Goal: Information Seeking & Learning: Learn about a topic

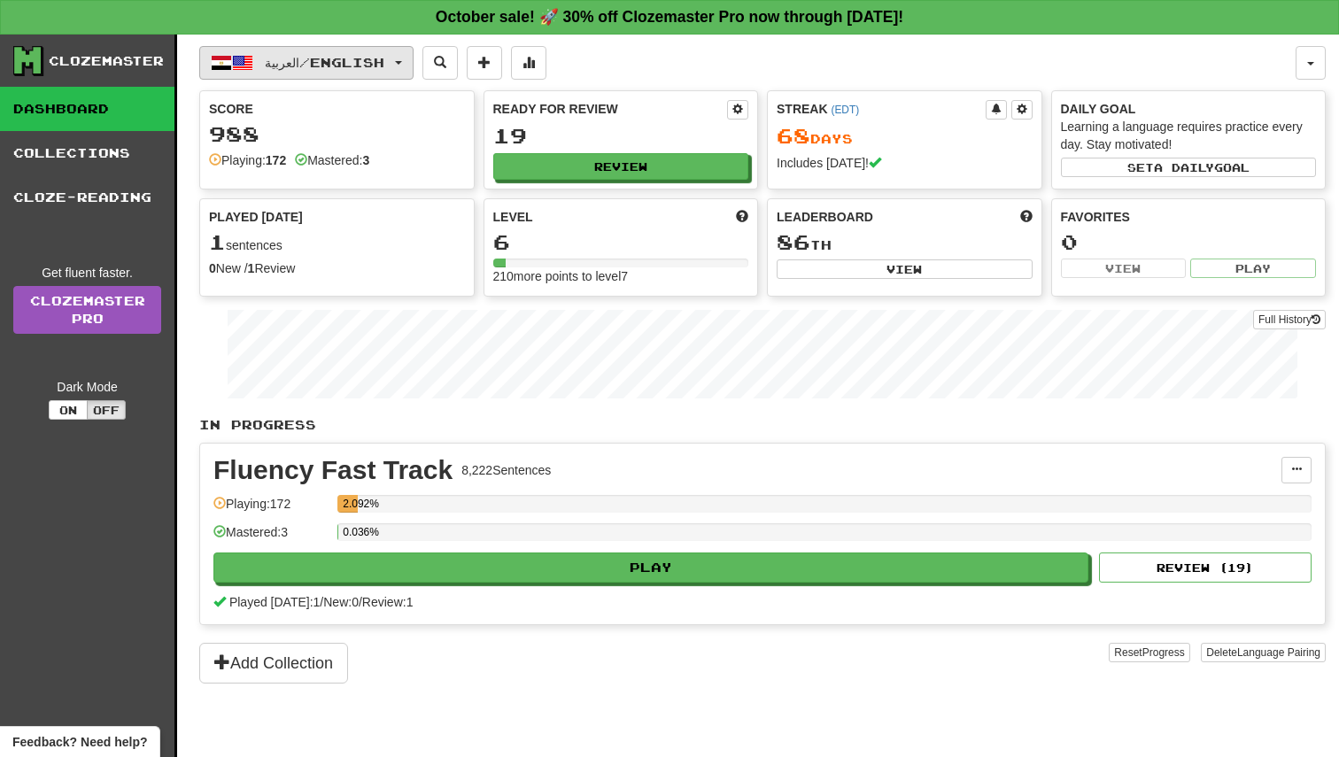
click at [401, 65] on button "العربية / English" at bounding box center [306, 63] width 214 height 34
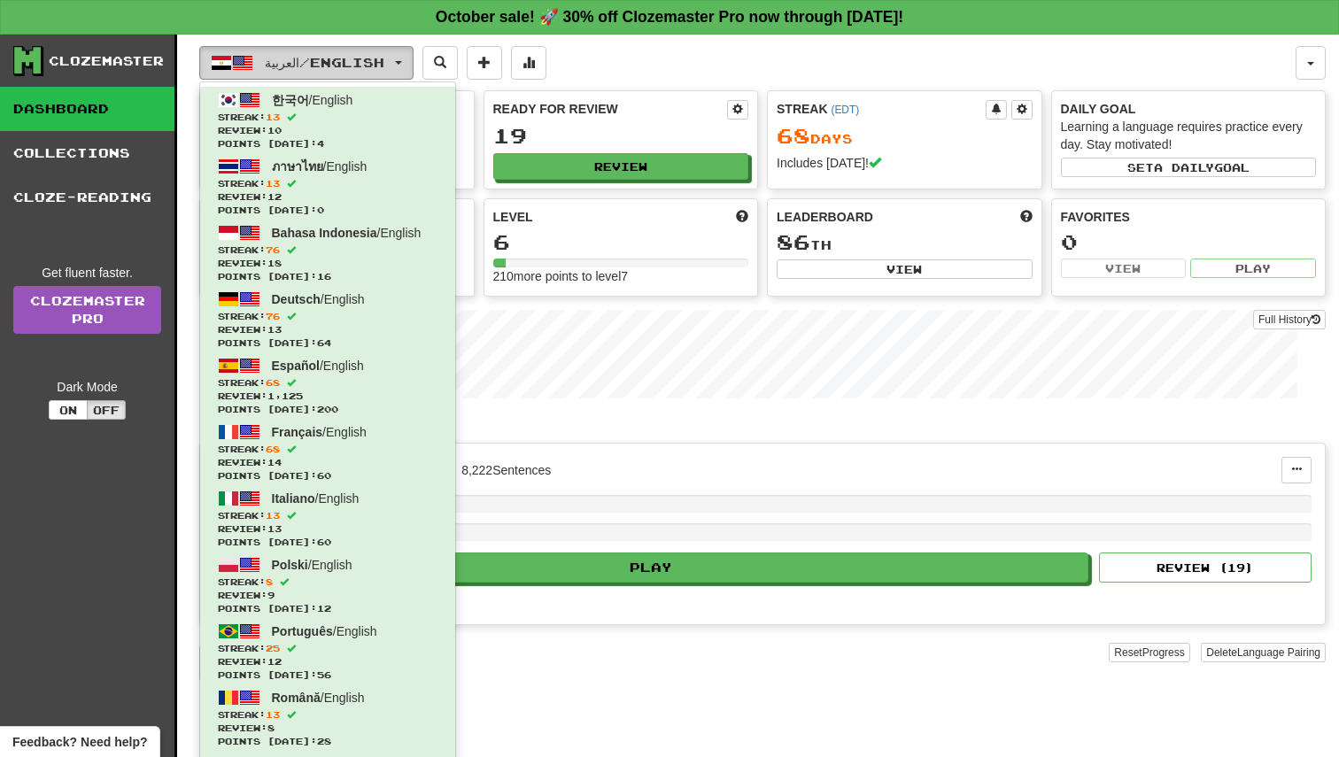
click at [401, 65] on button "العربية / English" at bounding box center [306, 63] width 214 height 34
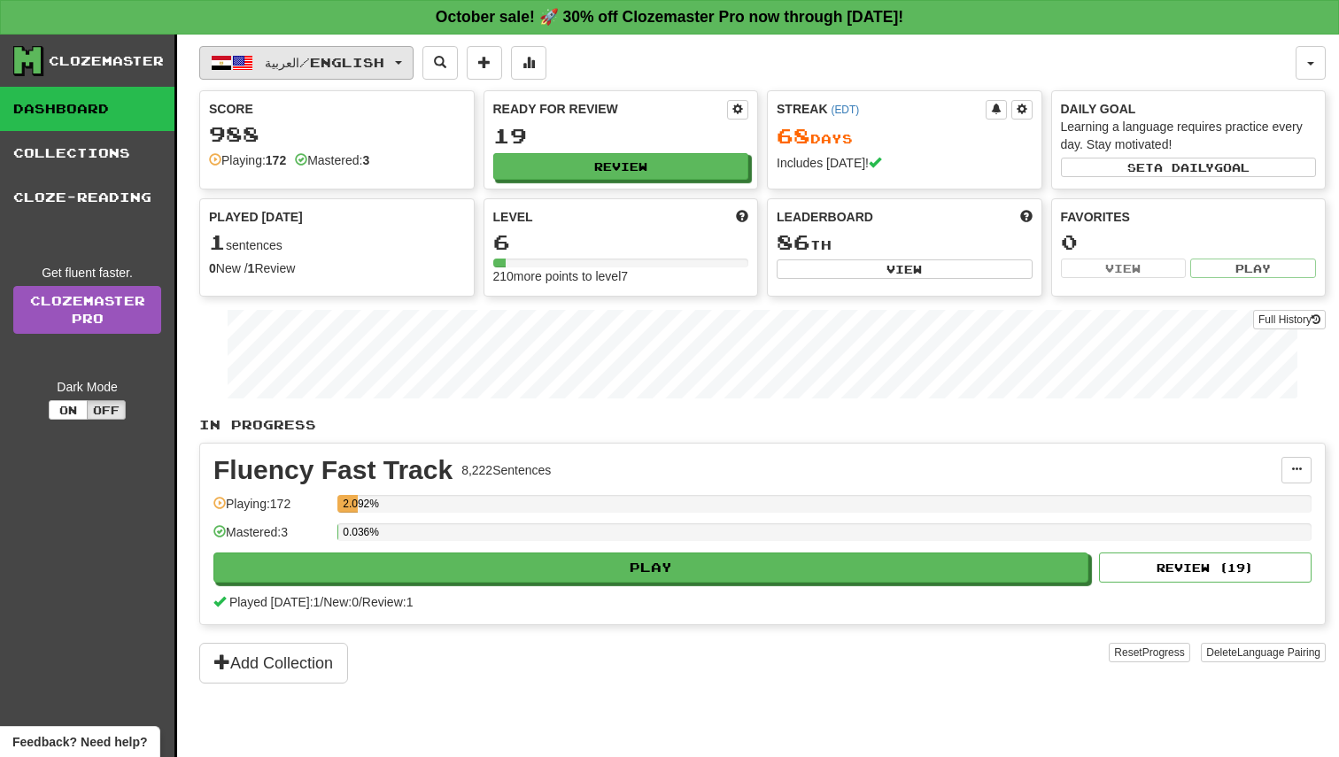
click at [401, 65] on button "العربية / English" at bounding box center [306, 63] width 214 height 34
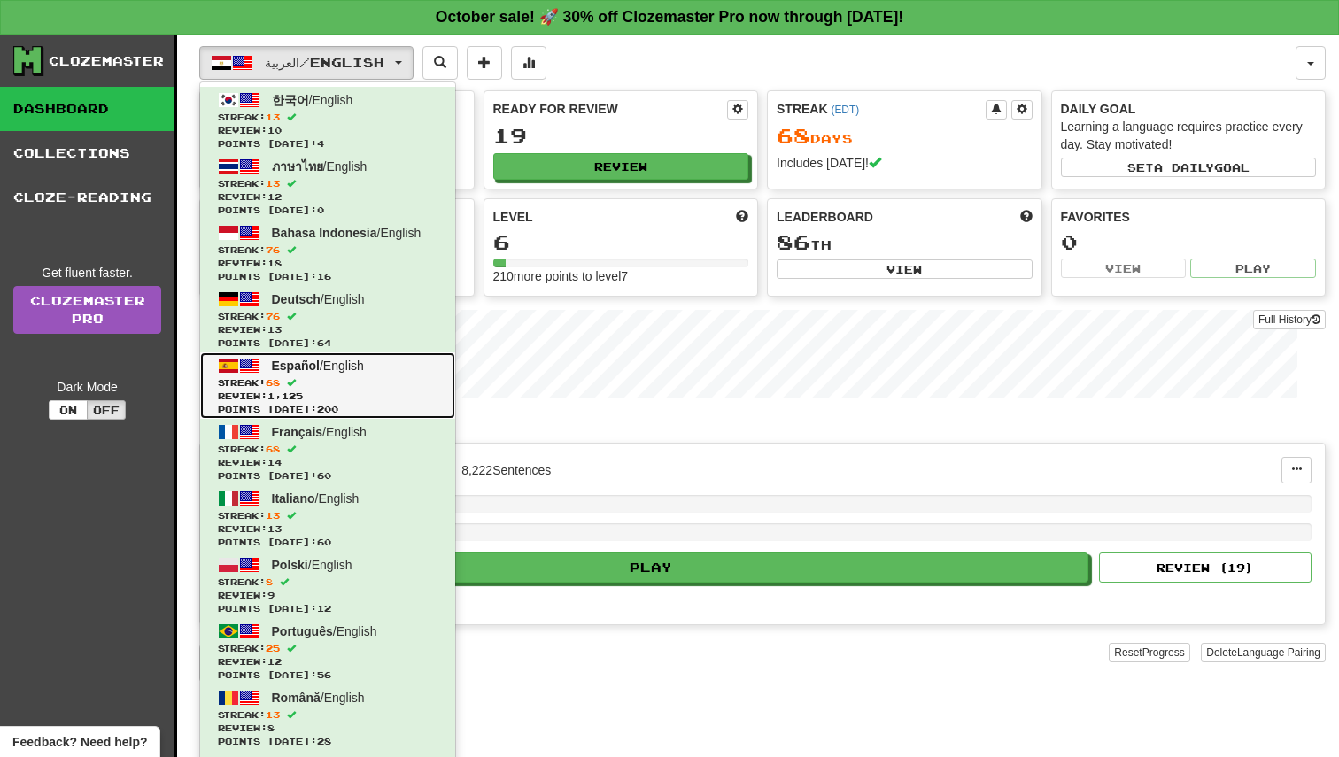
click at [380, 360] on link "Español / English Streak: 68 Review: 1,125 Points today: 200" at bounding box center [327, 386] width 255 height 66
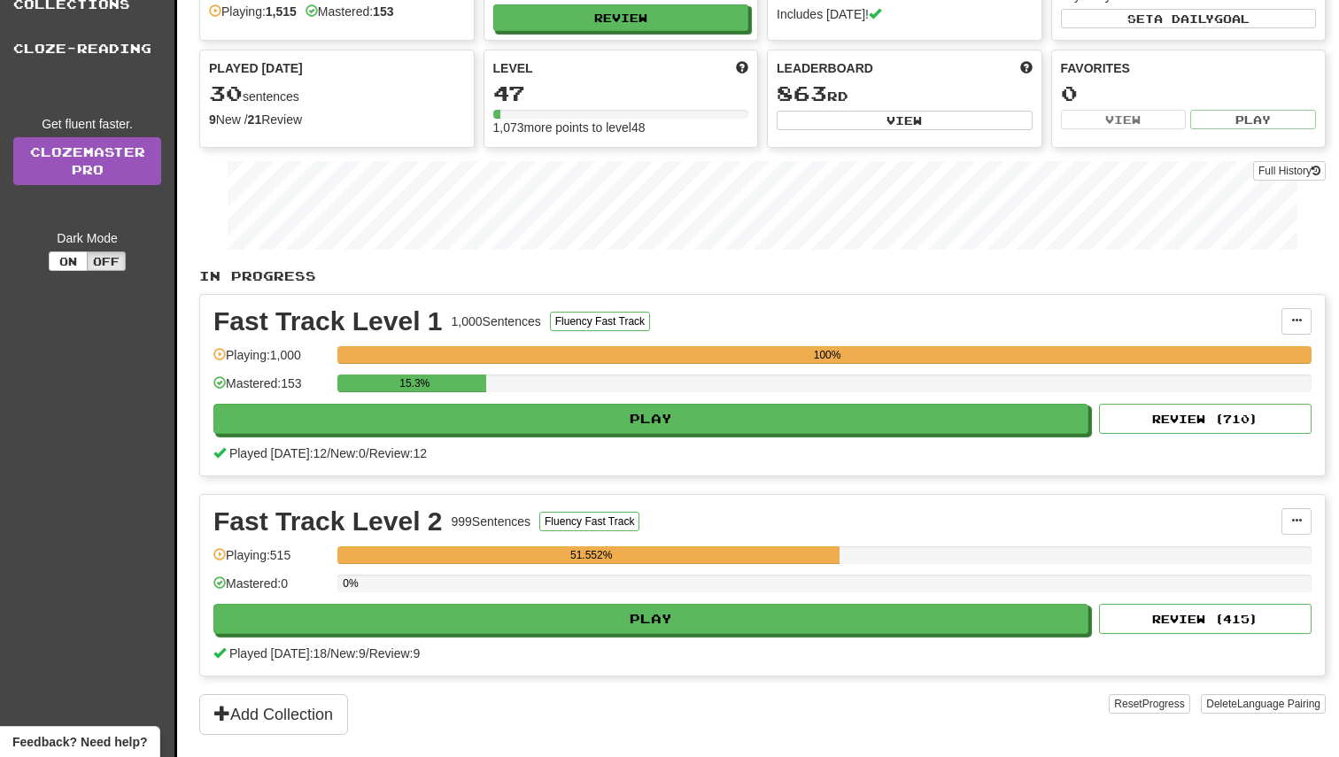
scroll to position [226, 0]
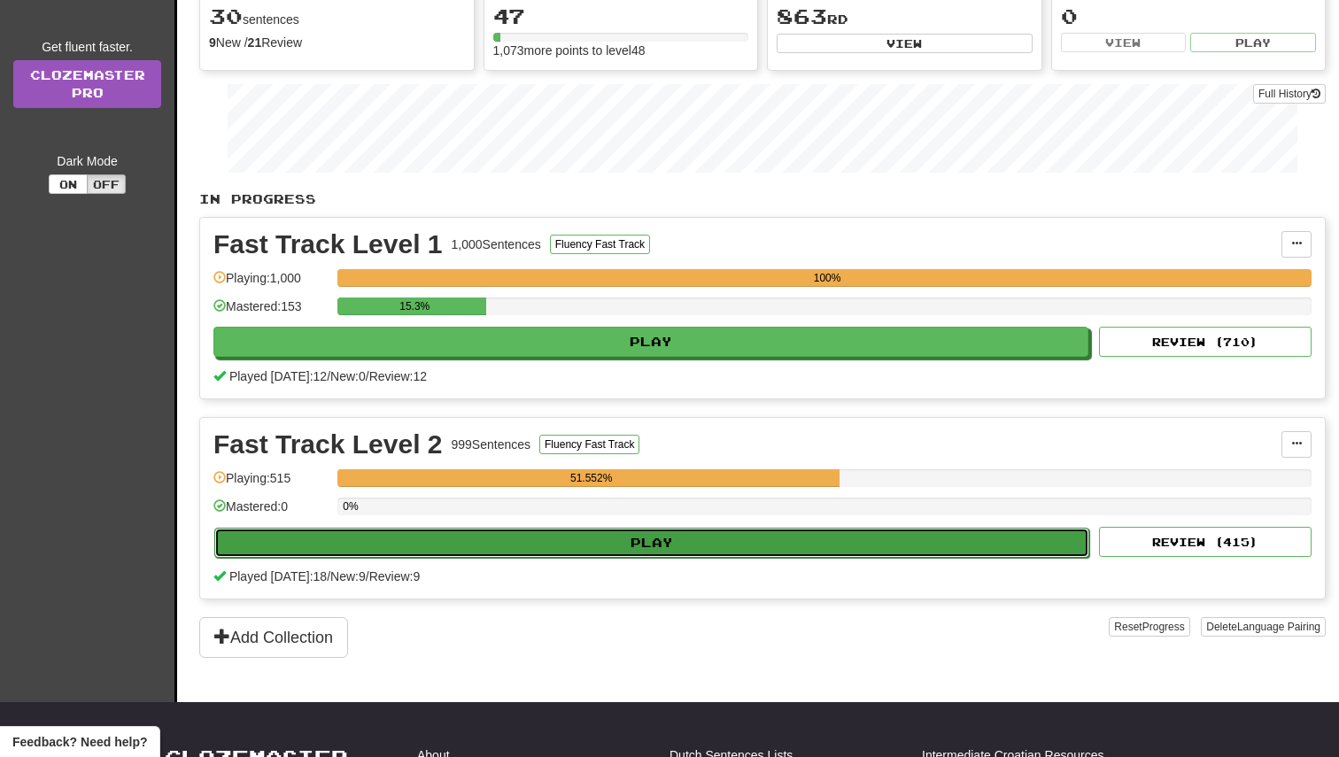
click at [711, 545] on button "Play" at bounding box center [651, 543] width 875 height 30
select select "**"
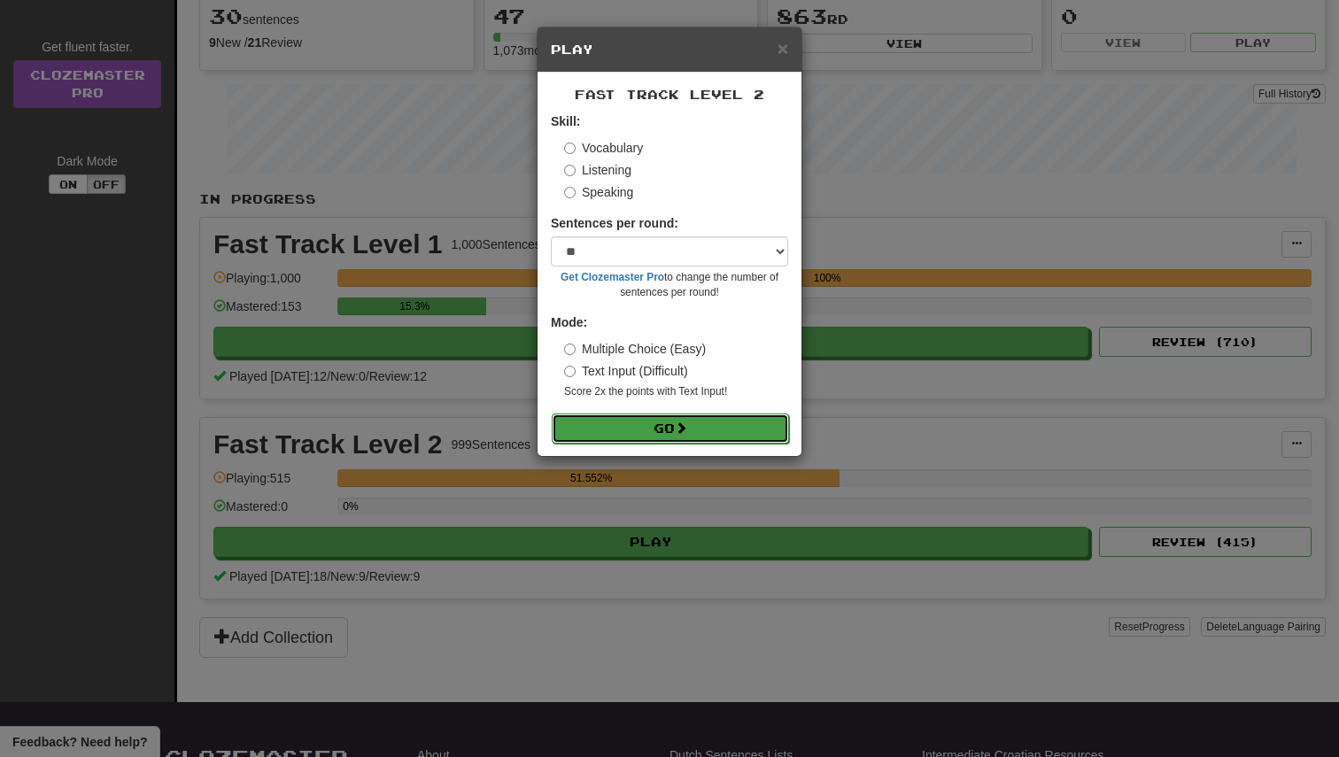
click at [714, 418] on button "Go" at bounding box center [670, 429] width 237 height 30
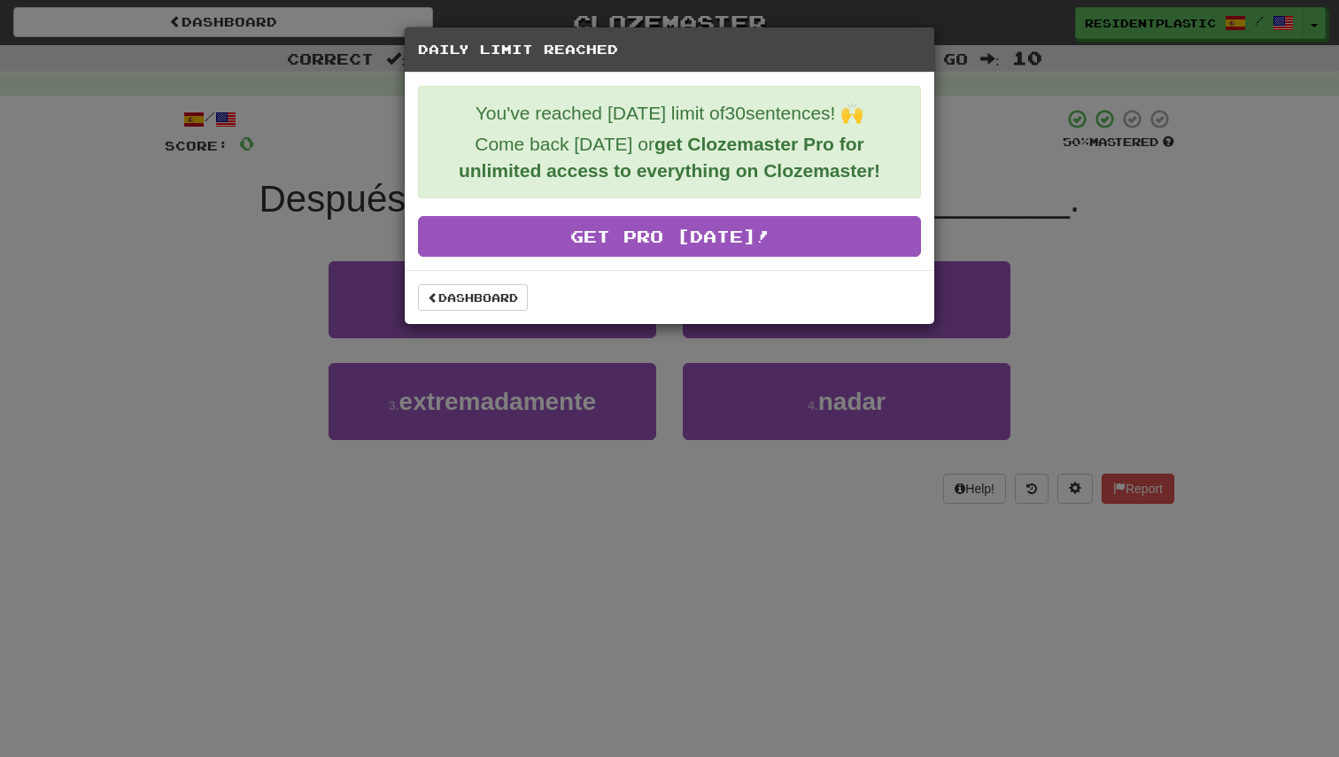
click at [597, 338] on div "Daily Limit Reached You've reached today's limit of 30 sentences! 🙌 Come back t…" at bounding box center [669, 378] width 1339 height 757
click at [485, 291] on link "Dashboard" at bounding box center [473, 297] width 110 height 27
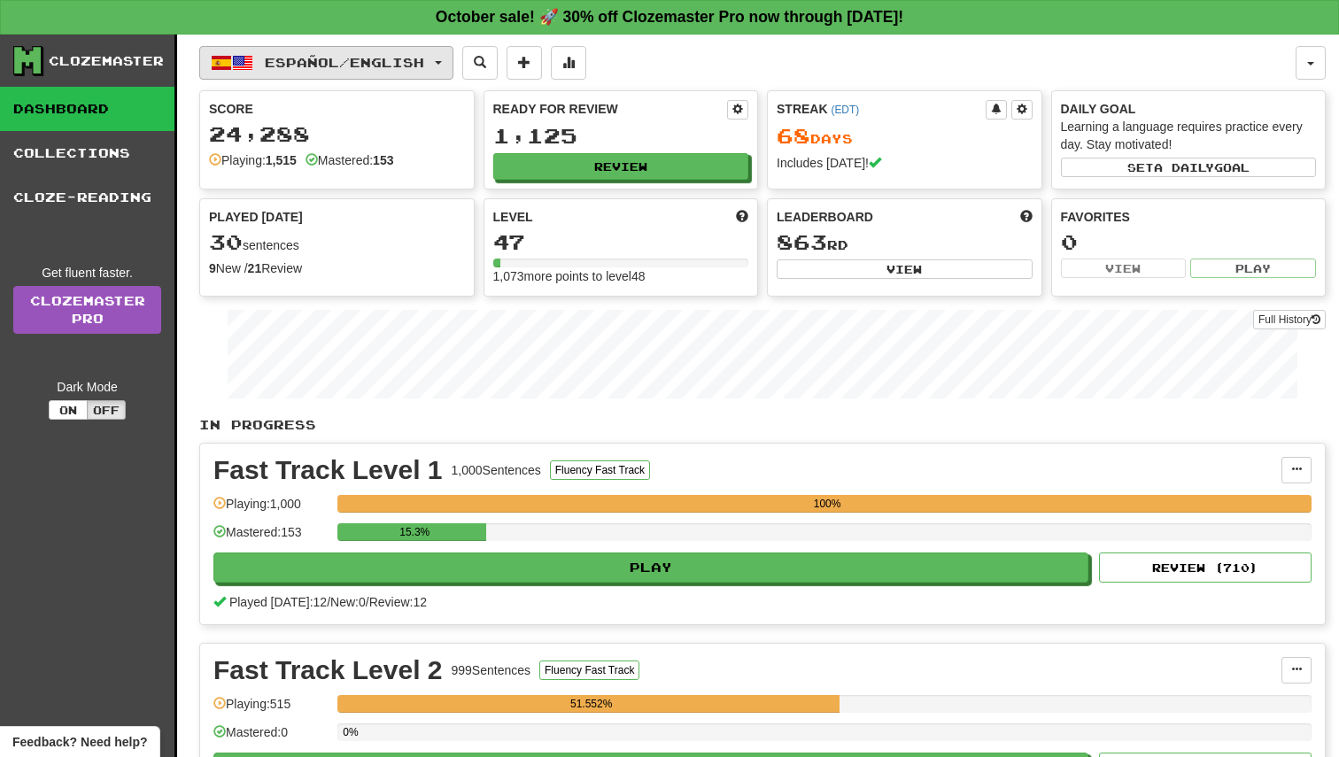
click at [384, 49] on button "Español / English" at bounding box center [326, 63] width 254 height 34
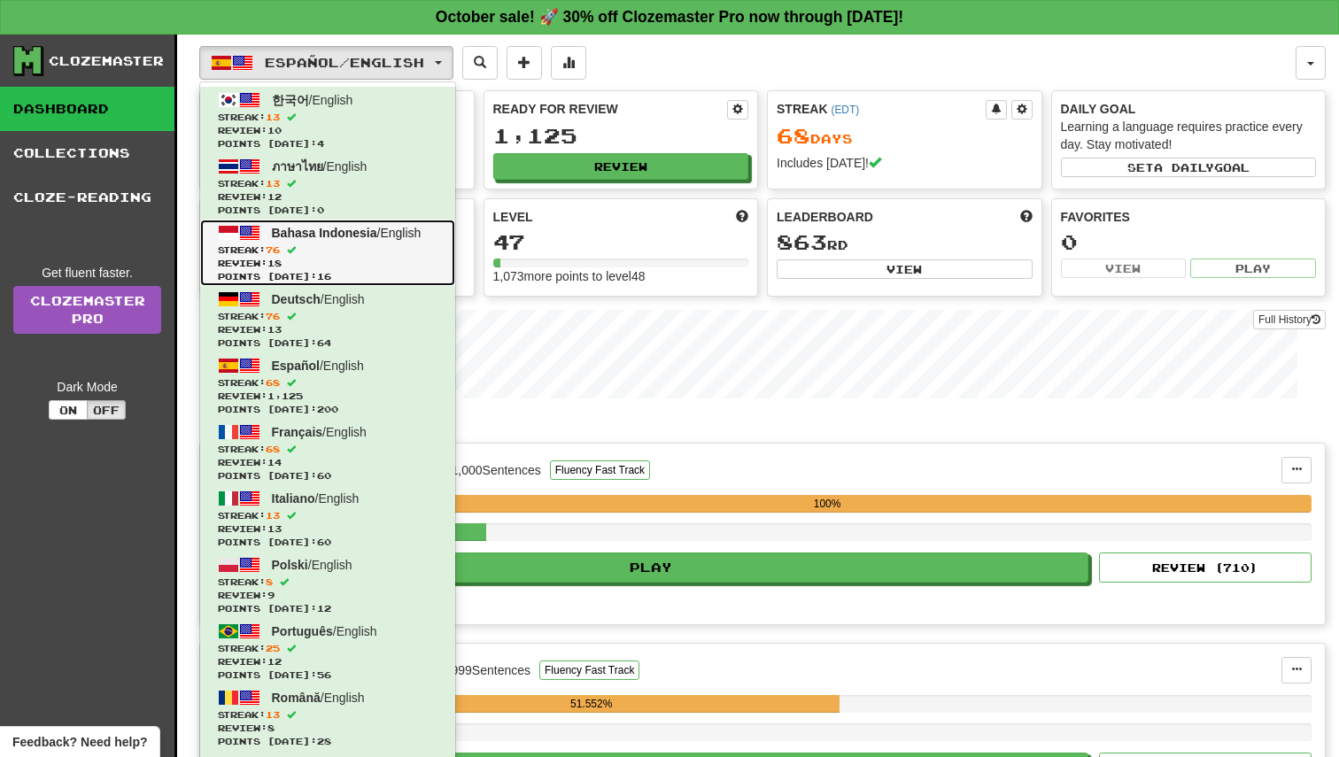
click at [364, 246] on span "Streak: 76" at bounding box center [328, 250] width 220 height 13
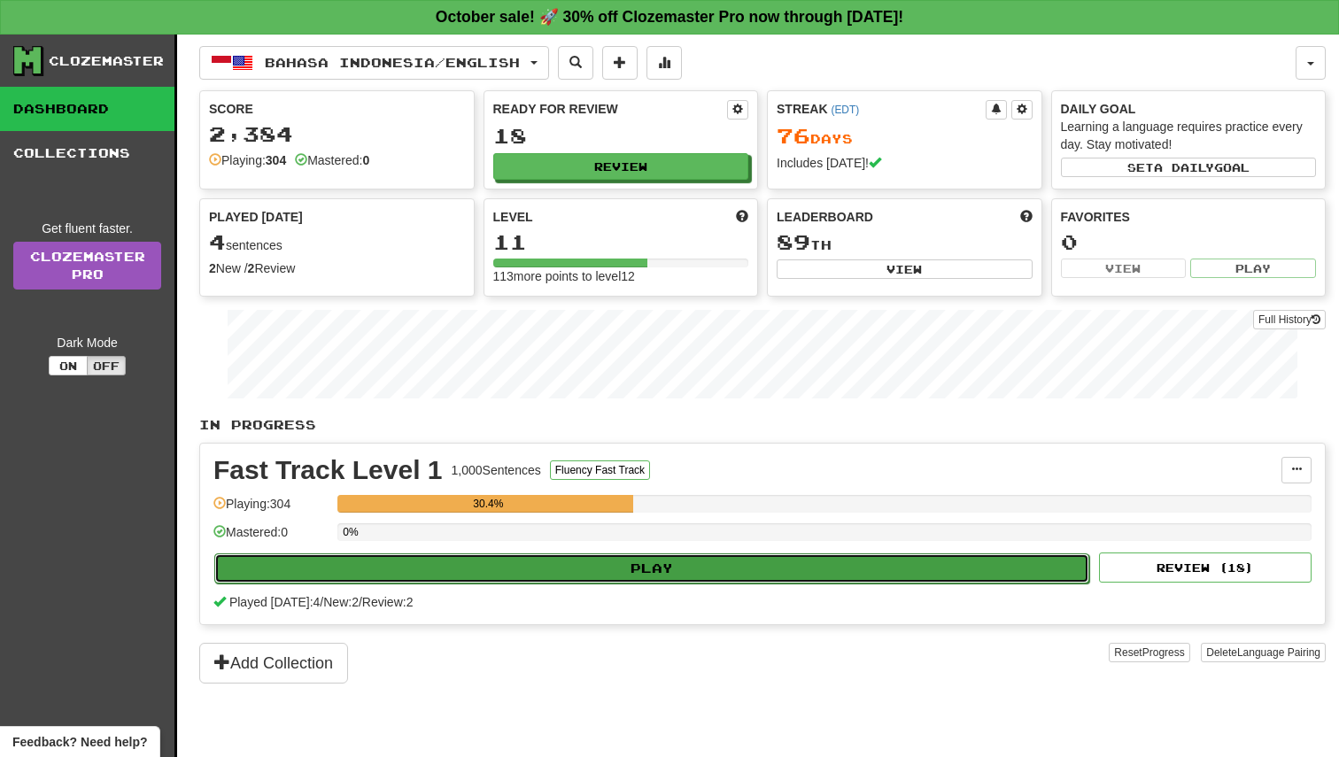
click at [709, 577] on button "Play" at bounding box center [651, 569] width 875 height 30
select select "**"
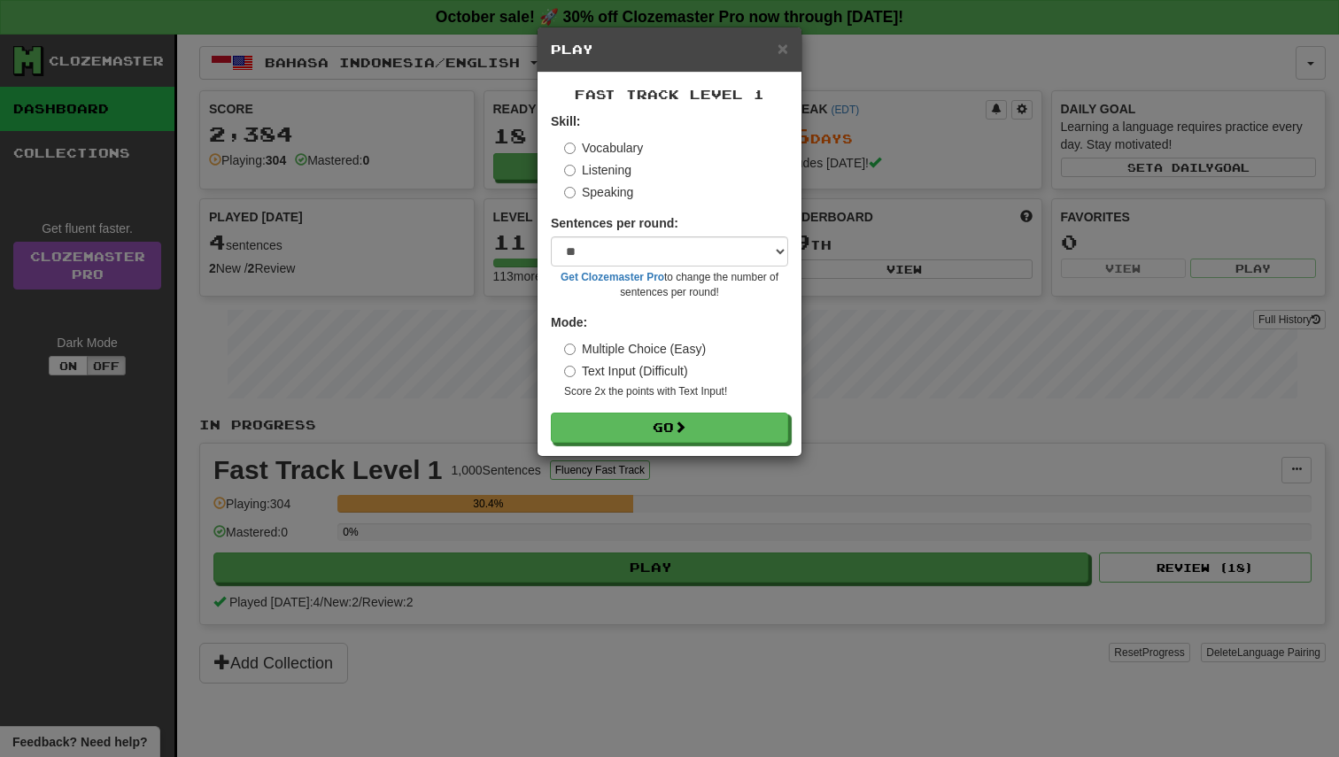
click at [710, 450] on div "Fast Track Level 1 Skill: Vocabulary Listening Speaking Sentences per round: * …" at bounding box center [670, 265] width 264 height 384
click at [713, 435] on button "Go" at bounding box center [670, 429] width 237 height 30
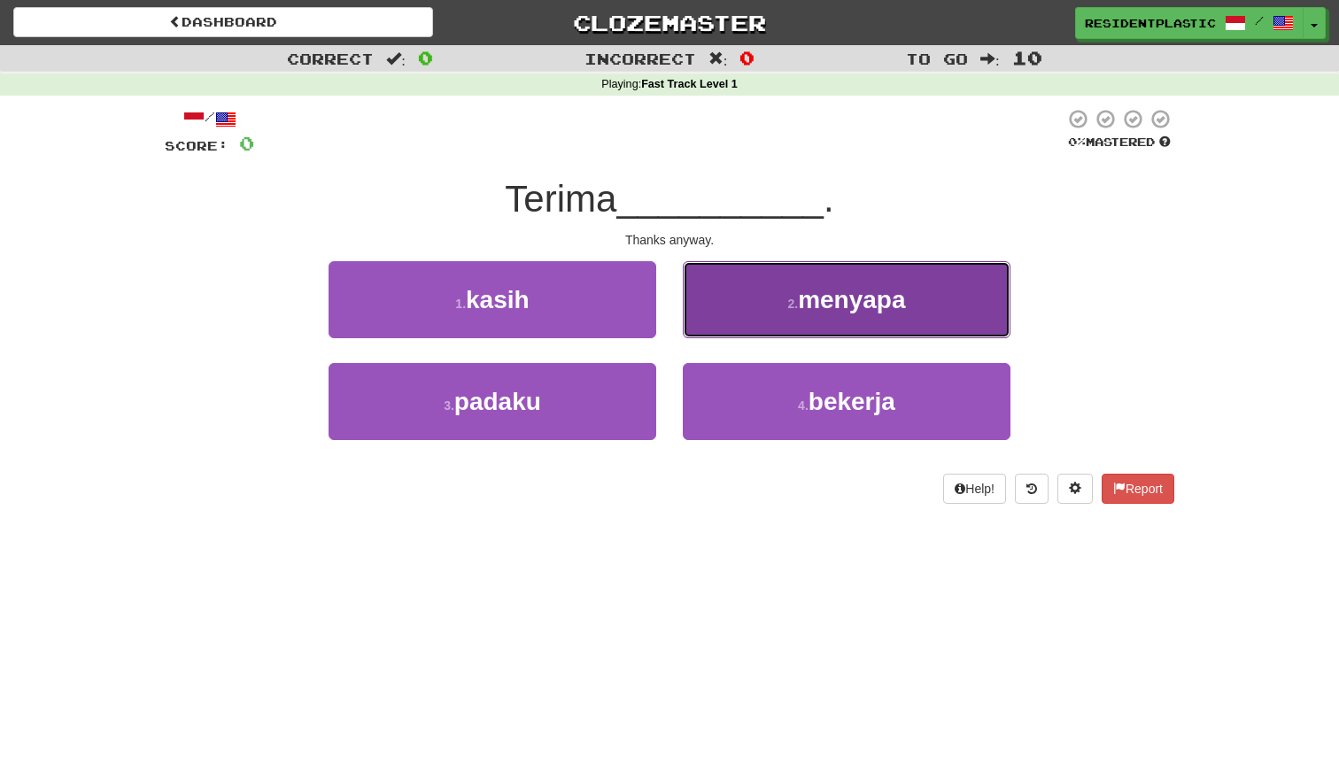
click at [756, 329] on button "2 . [GEOGRAPHIC_DATA]" at bounding box center [847, 299] width 328 height 77
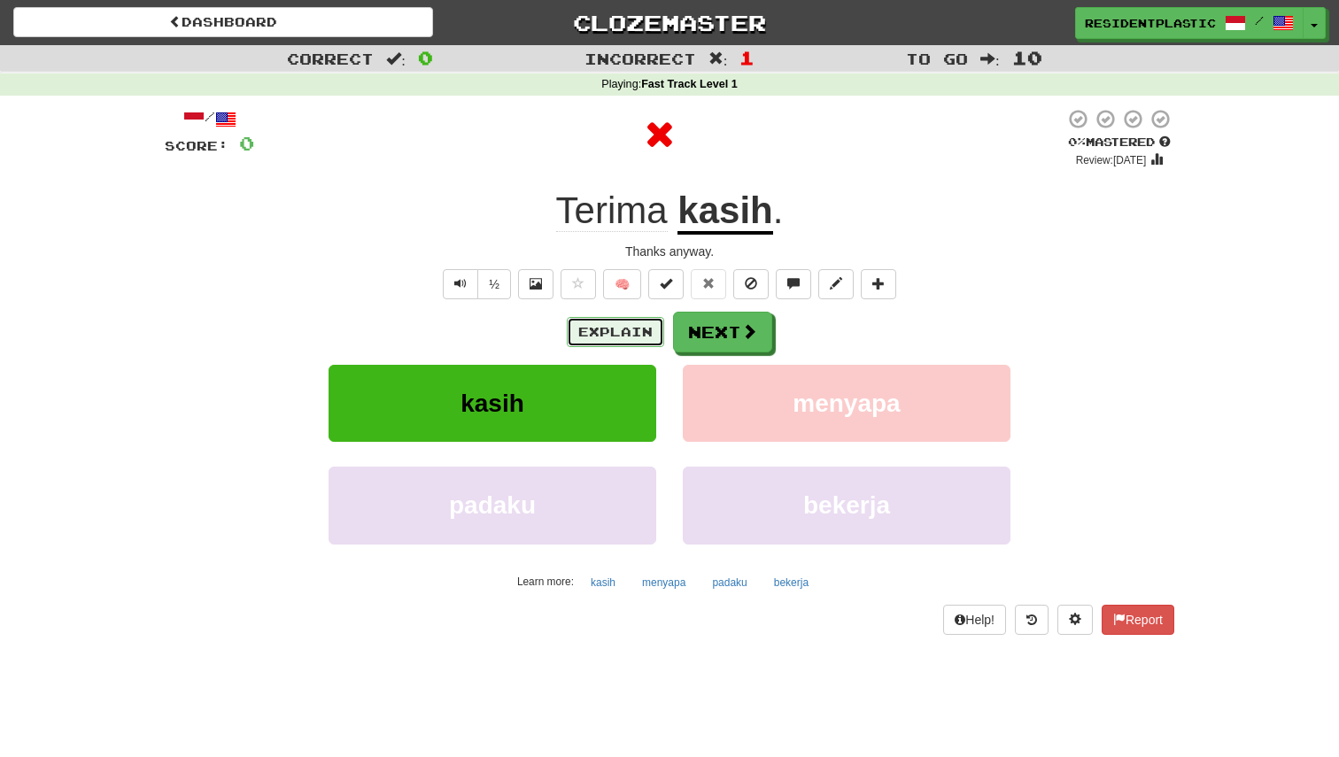
click at [643, 329] on button "Explain" at bounding box center [615, 332] width 97 height 30
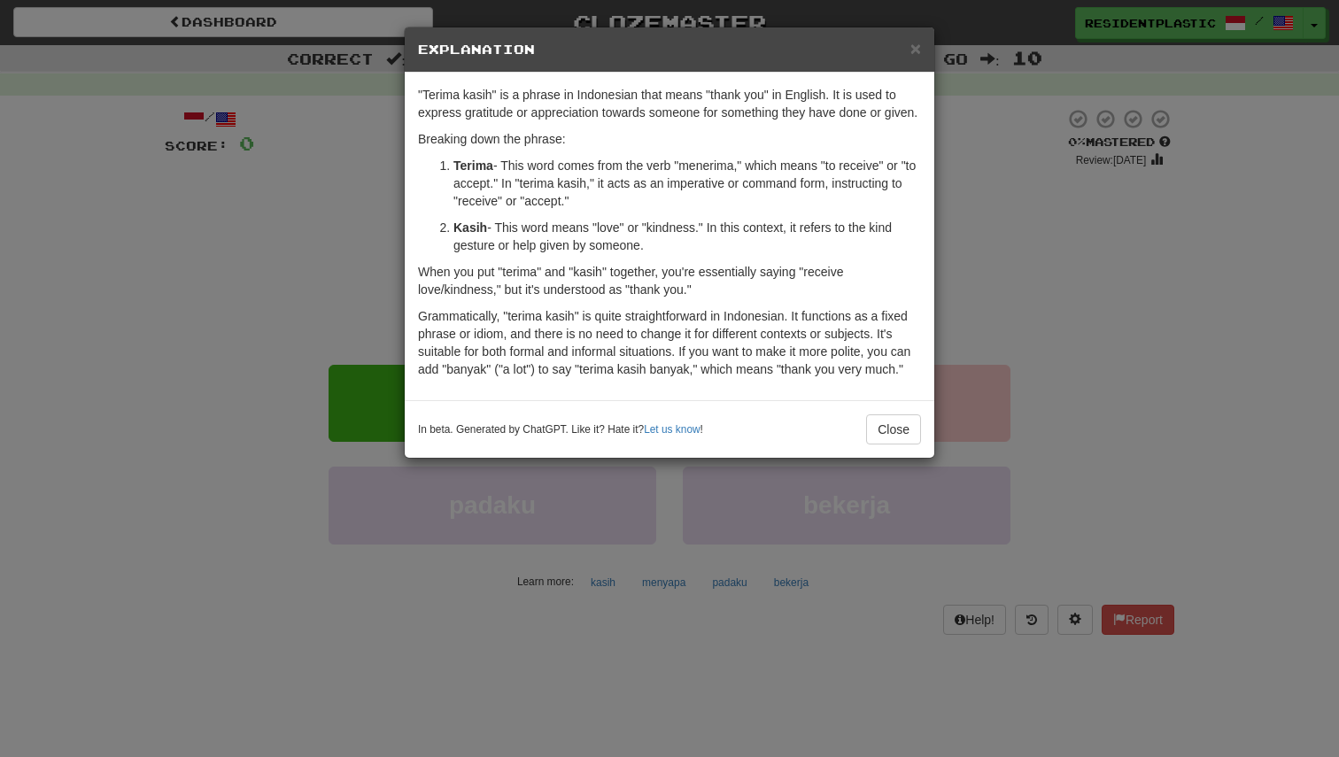
click at [974, 370] on div "× Explanation "Terima kasih" is a phrase in Indonesian that means "thank you" i…" at bounding box center [669, 378] width 1339 height 757
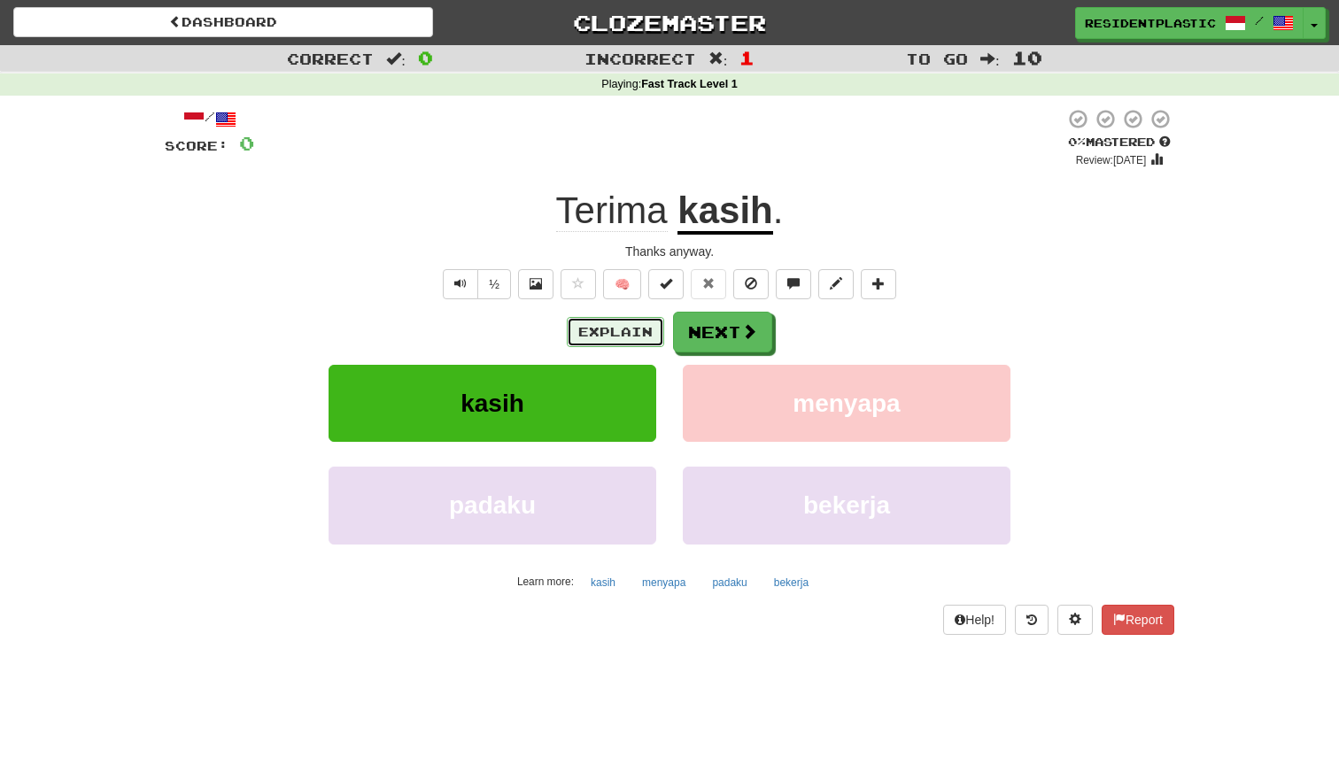
click at [619, 335] on button "Explain" at bounding box center [615, 332] width 97 height 30
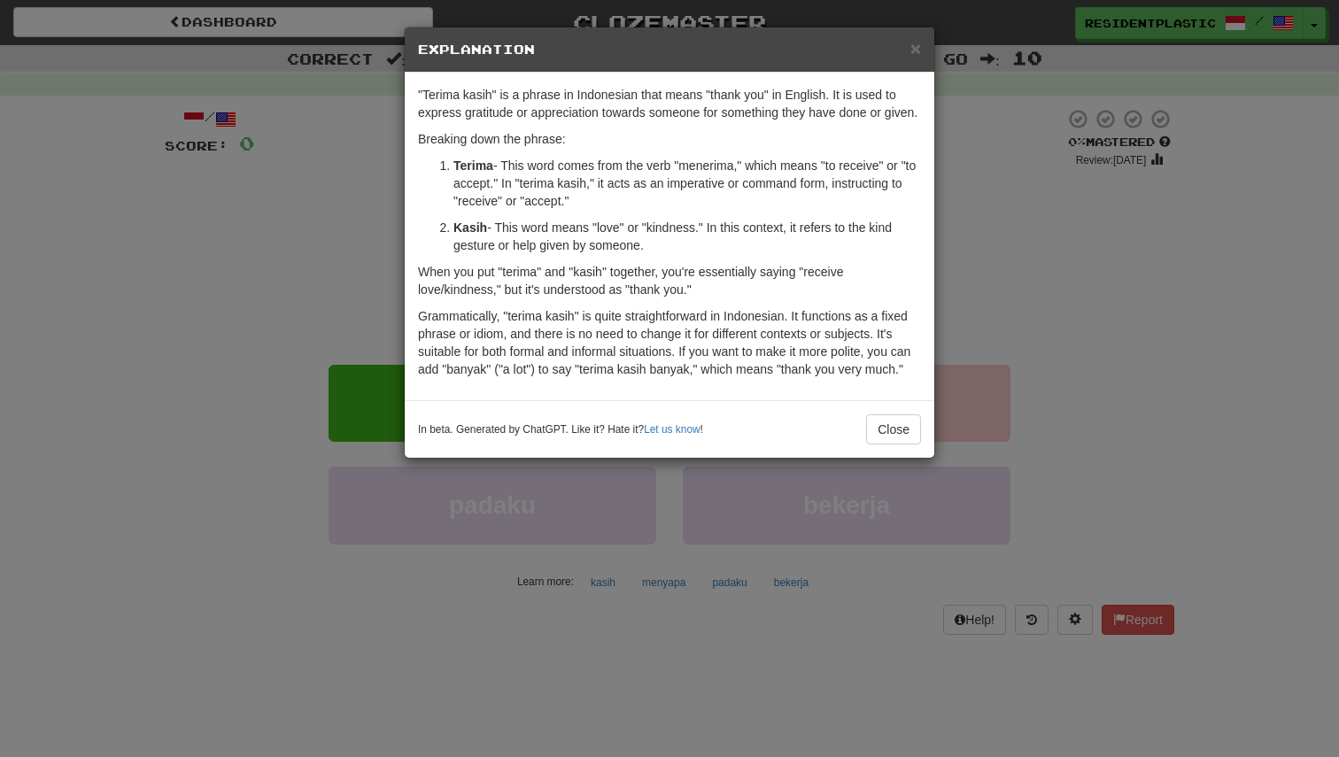
click at [1080, 356] on div "× Explanation "Terima kasih" is a phrase in Indonesian that means "thank you" i…" at bounding box center [669, 378] width 1339 height 757
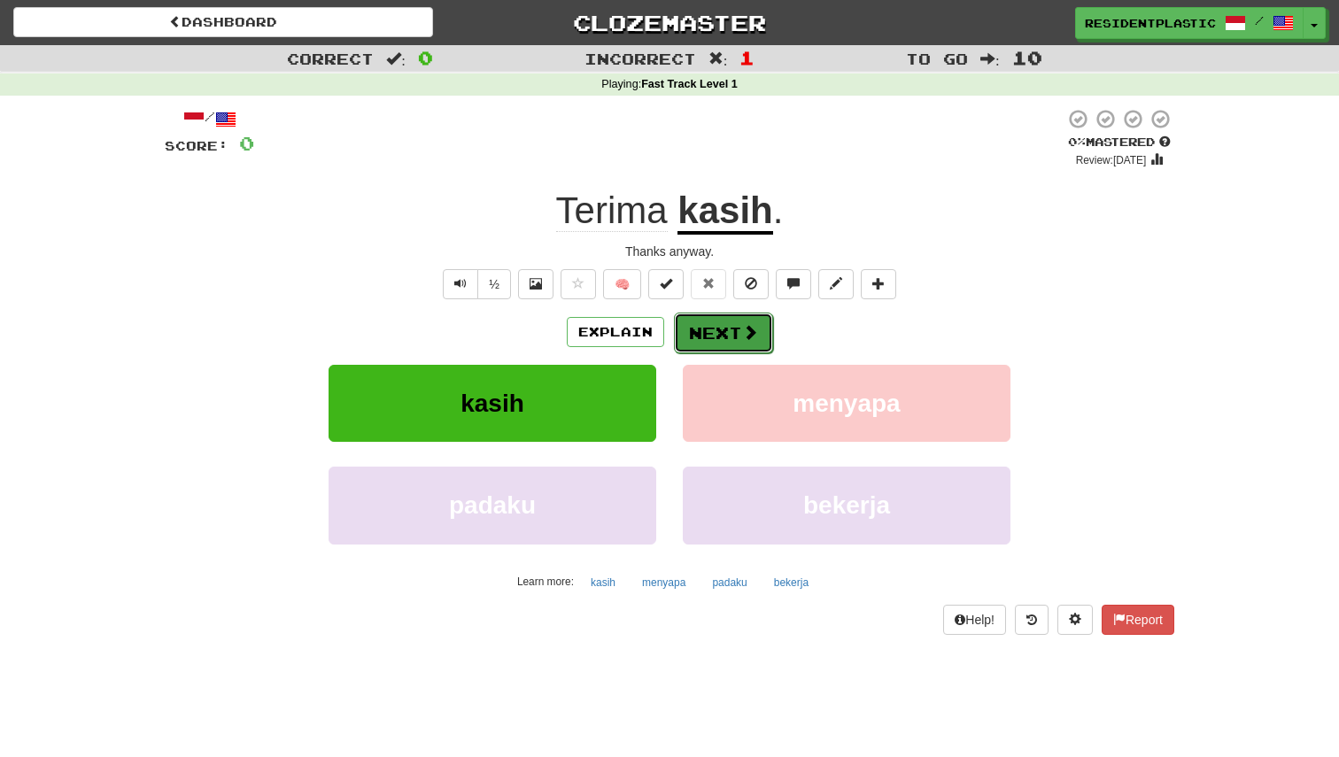
click at [743, 339] on span at bounding box center [750, 332] width 16 height 16
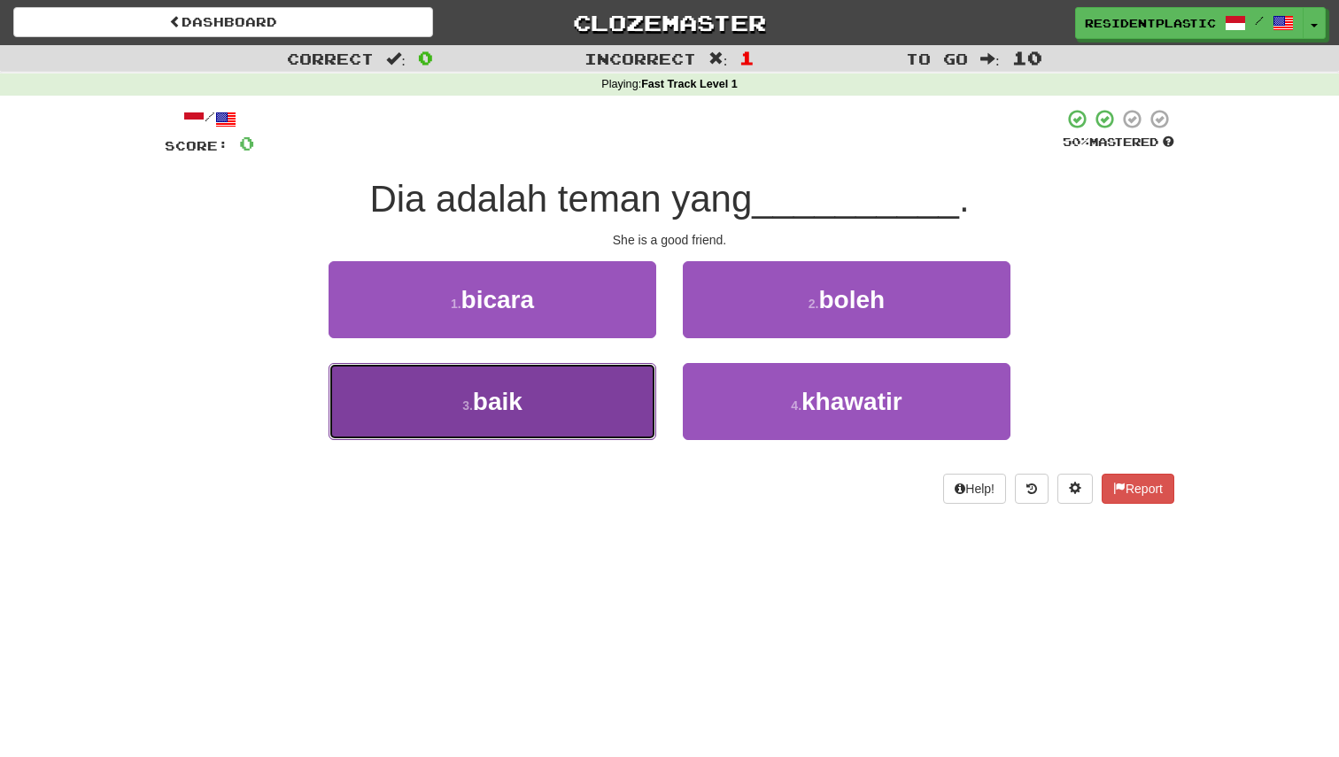
click at [602, 427] on button "3 . baik" at bounding box center [493, 401] width 328 height 77
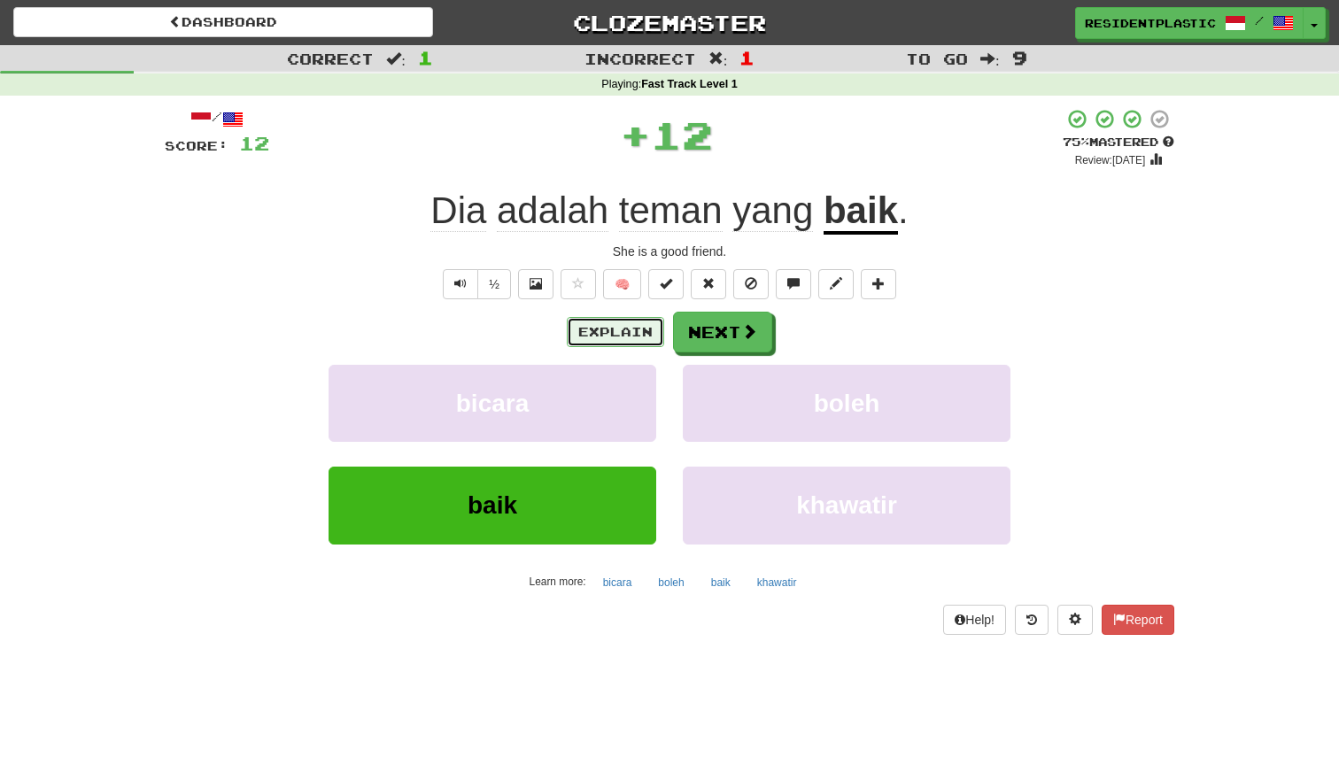
click at [612, 321] on button "Explain" at bounding box center [615, 332] width 97 height 30
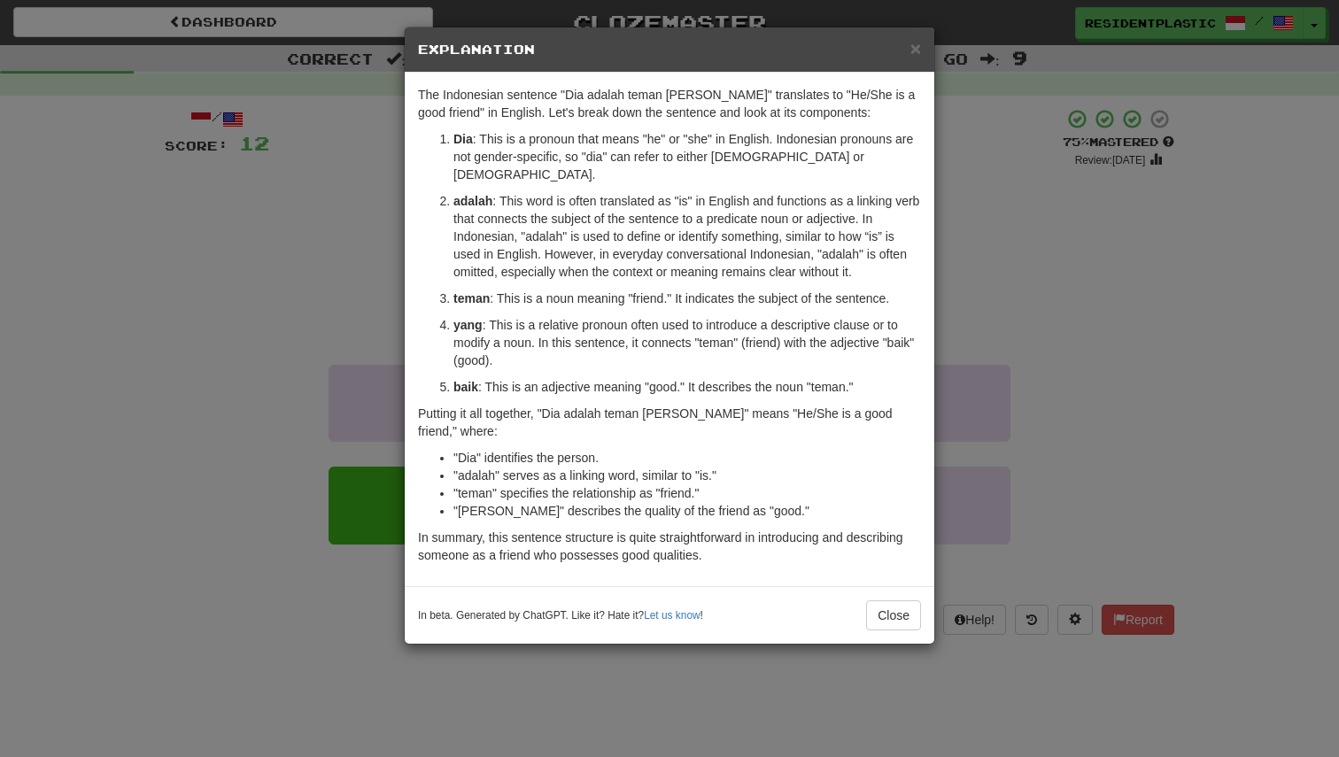
click at [1020, 368] on div "× Explanation The Indonesian sentence "Dia adalah teman yang baik" translates t…" at bounding box center [669, 378] width 1339 height 757
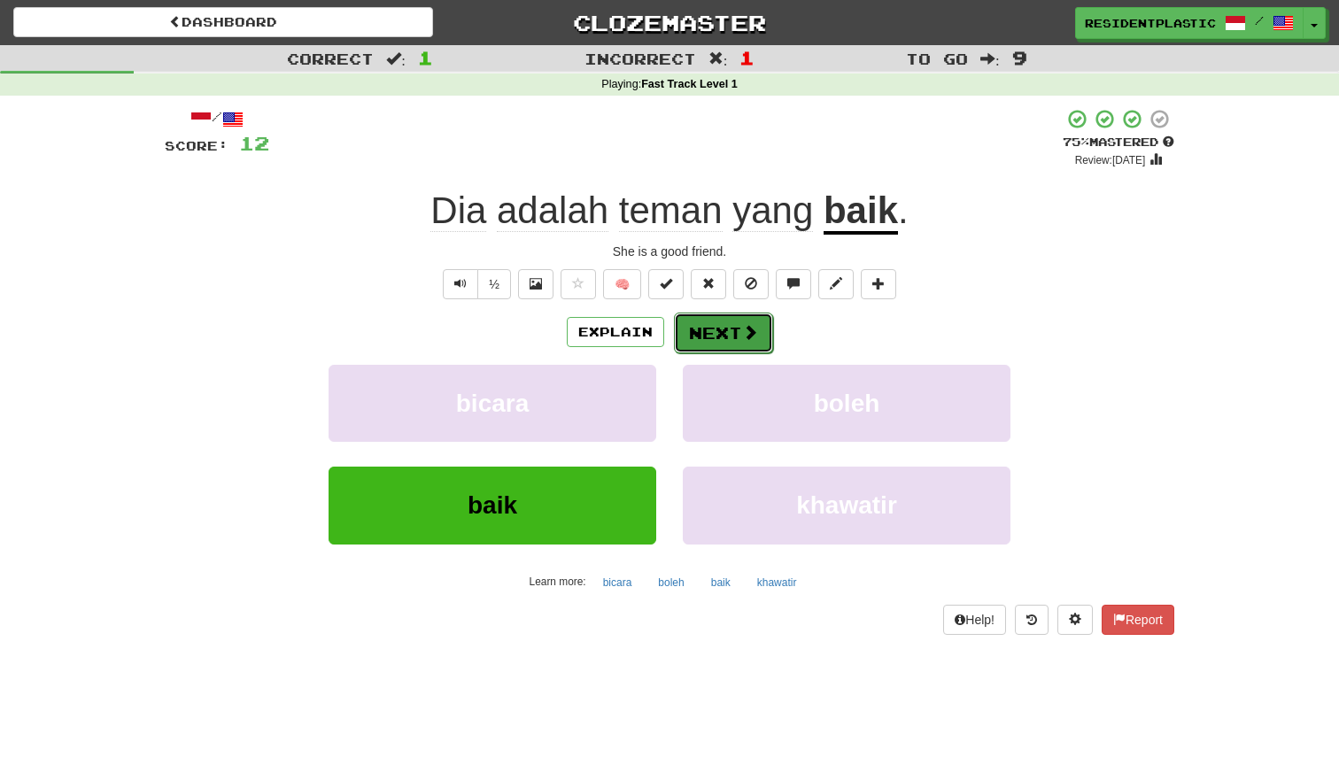
click at [683, 333] on button "Next" at bounding box center [723, 333] width 99 height 41
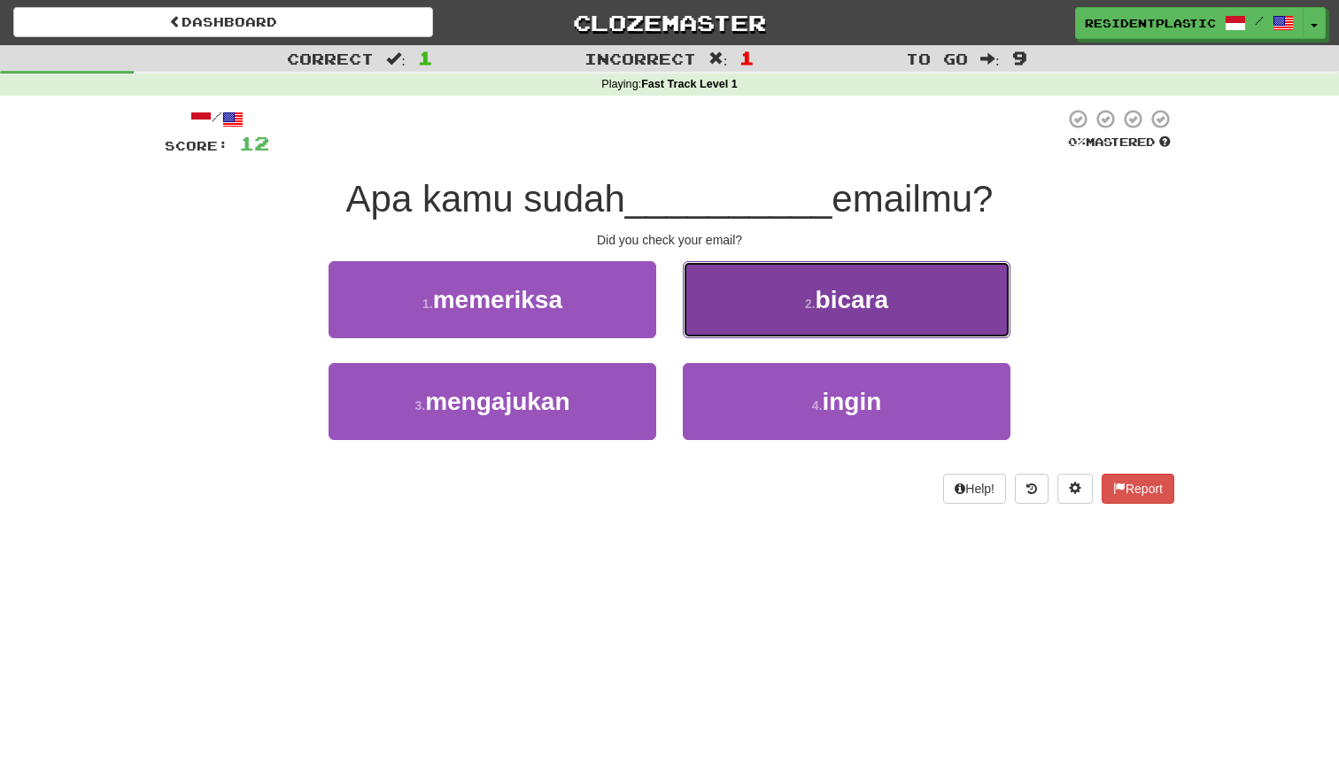
click at [702, 326] on button "2 . bicara" at bounding box center [847, 299] width 328 height 77
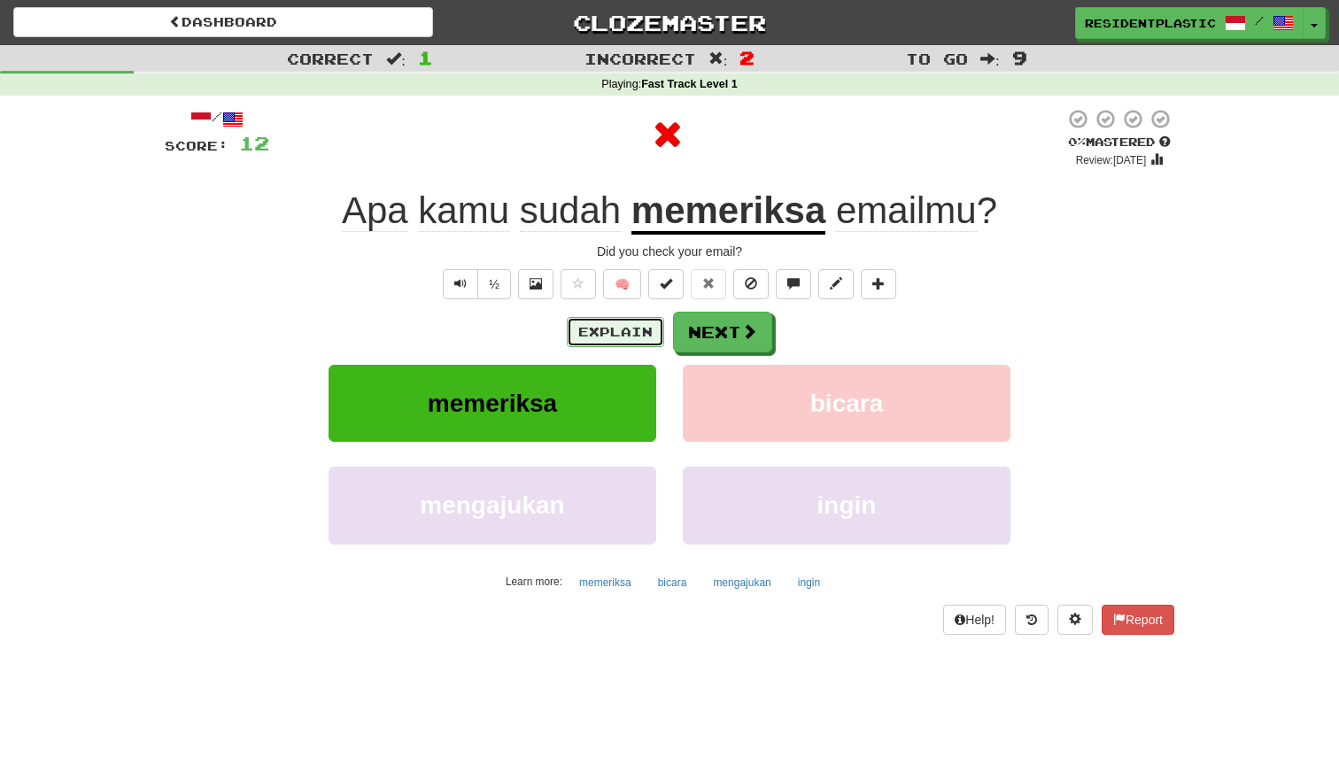
click at [635, 323] on button "Explain" at bounding box center [615, 332] width 97 height 30
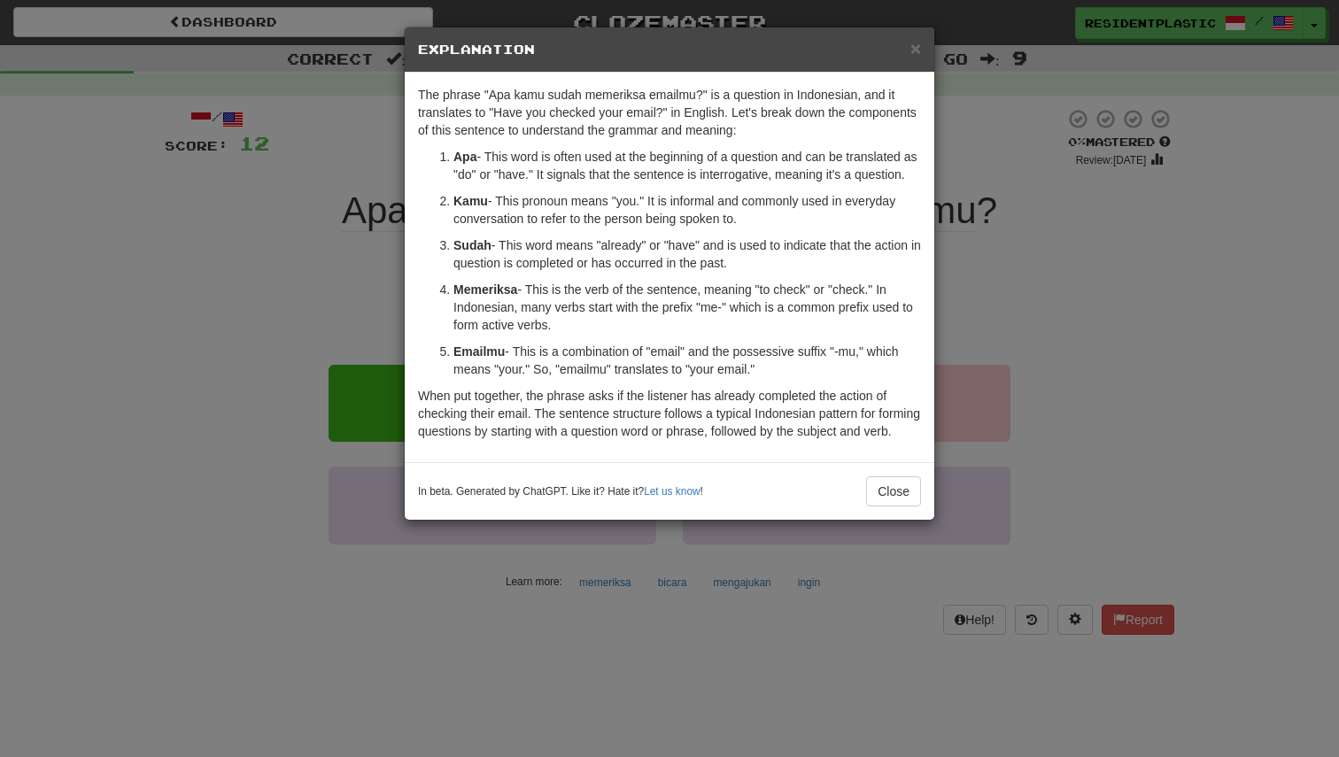
click at [1027, 368] on div "× Explanation The phrase "Apa kamu sudah memeriksa emailmu?" is a question in I…" at bounding box center [669, 378] width 1339 height 757
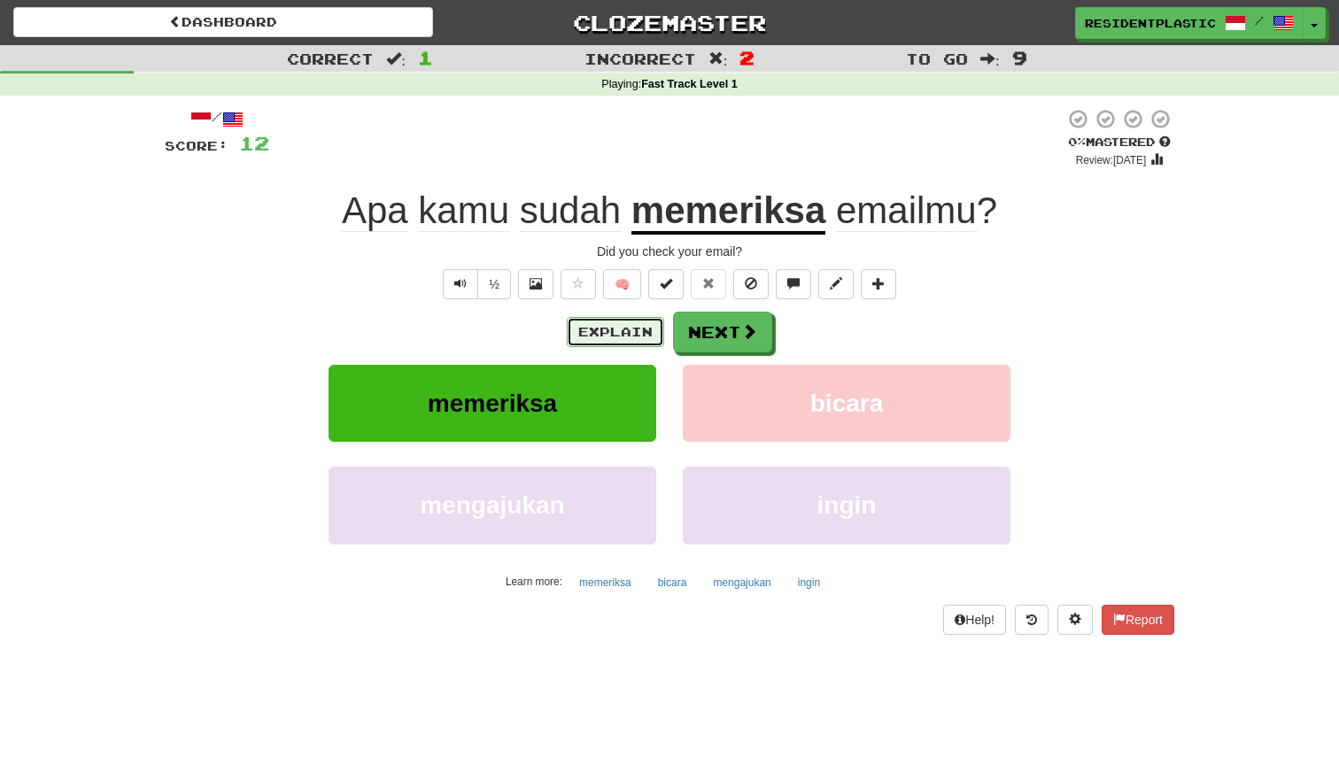
click at [631, 320] on button "Explain" at bounding box center [615, 332] width 97 height 30
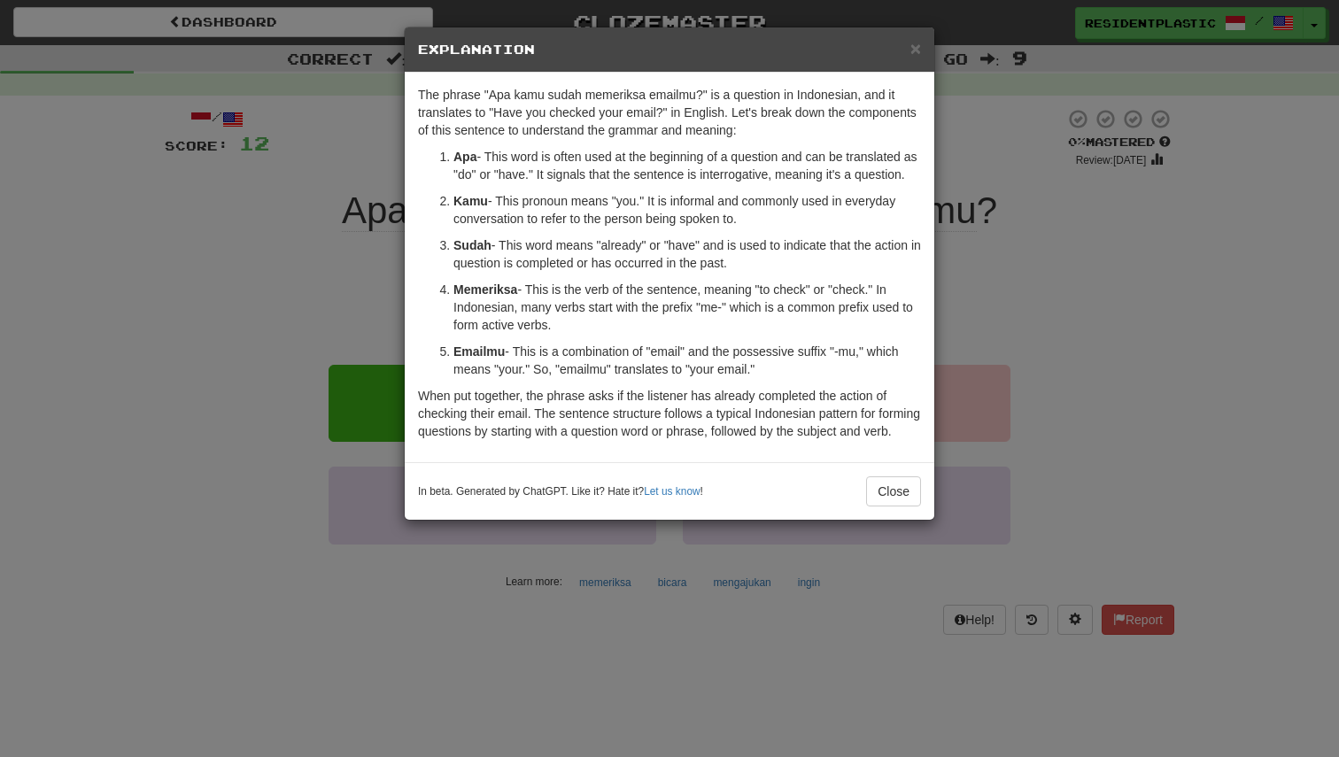
click at [1022, 404] on div "× Explanation The phrase "Apa kamu sudah memeriksa emailmu?" is a question in I…" at bounding box center [669, 378] width 1339 height 757
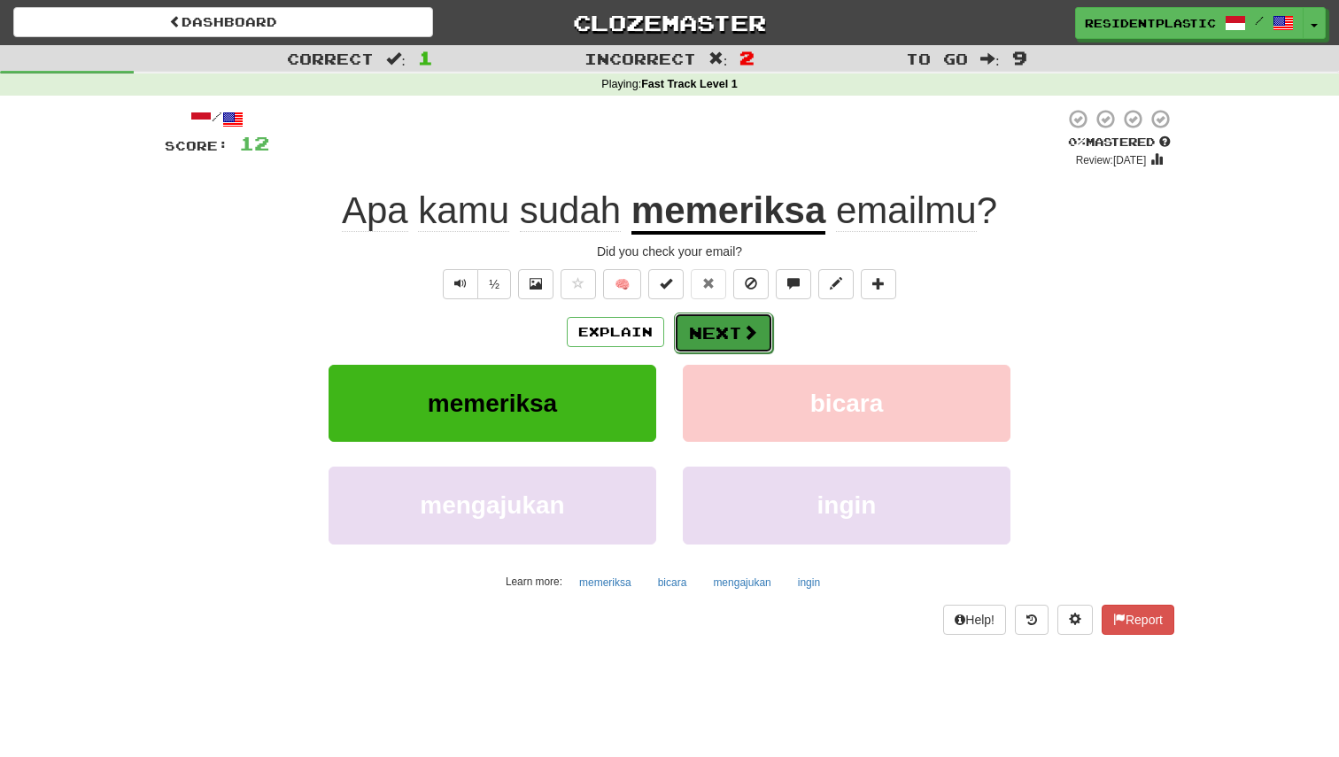
click at [710, 349] on button "Next" at bounding box center [723, 333] width 99 height 41
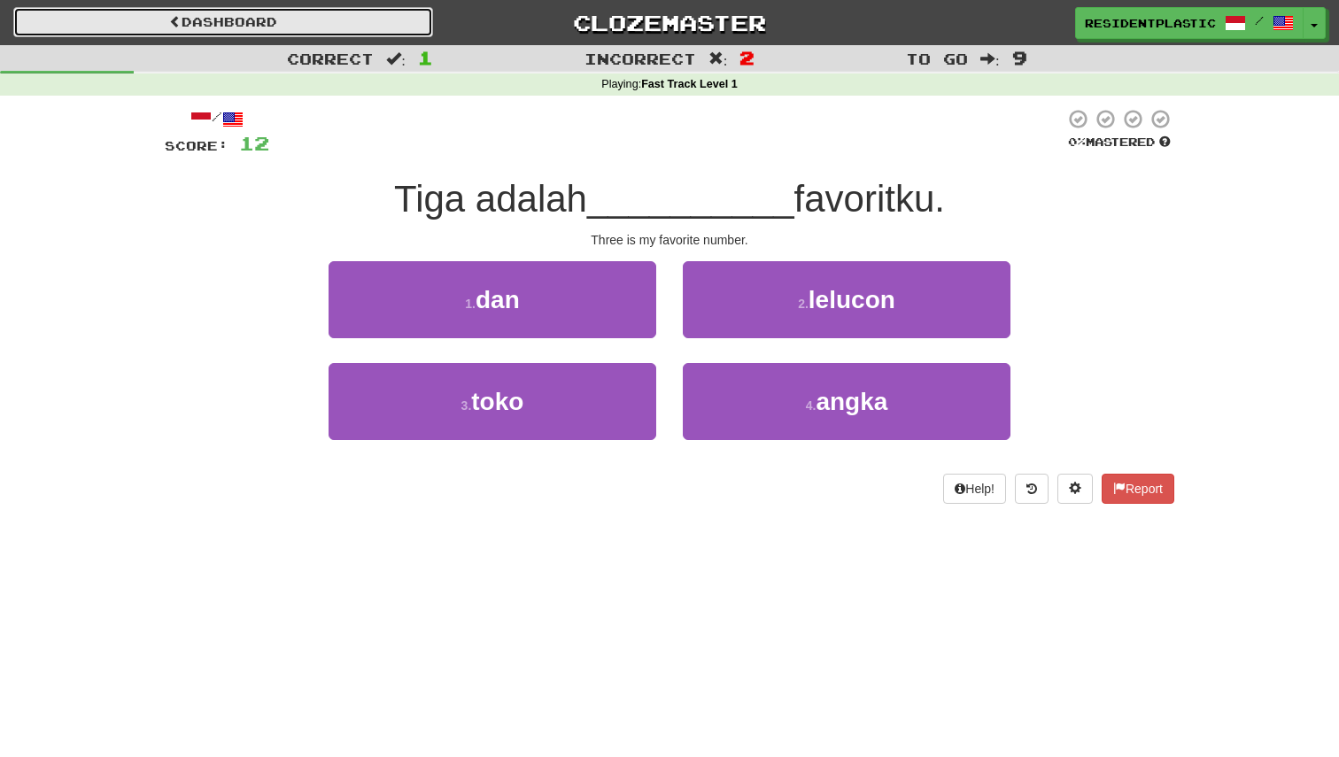
click at [342, 13] on link "Dashboard" at bounding box center [223, 22] width 420 height 30
